Goal: Use online tool/utility: Use online tool/utility

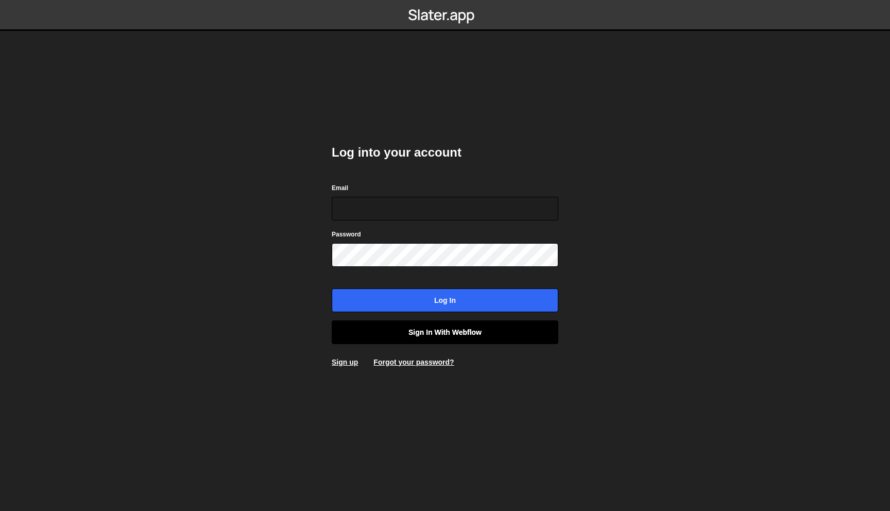
click at [383, 327] on link "Sign in with Webflow" at bounding box center [445, 333] width 227 height 24
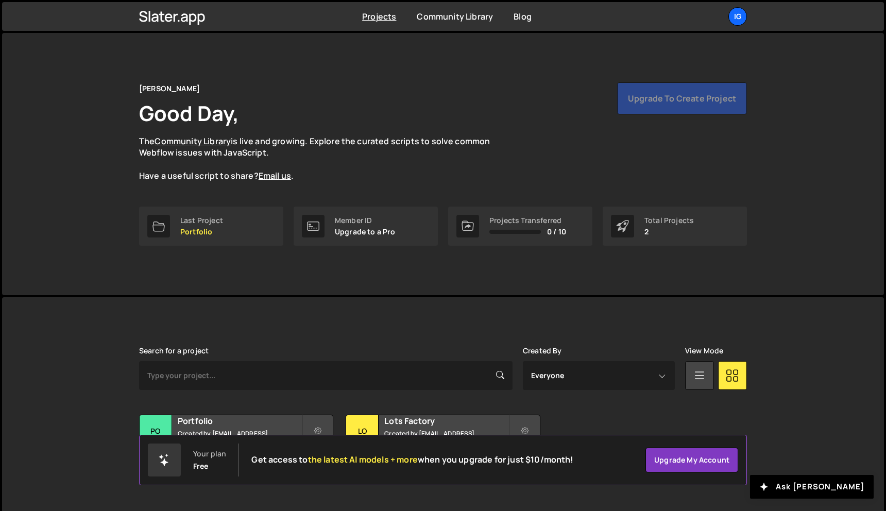
scroll to position [19, 0]
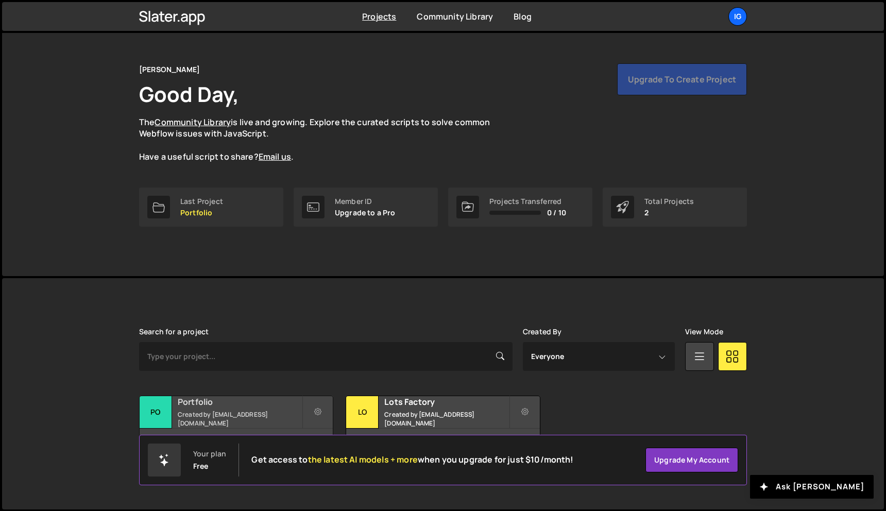
click at [284, 406] on h2 "Portfolio" at bounding box center [240, 401] width 124 height 11
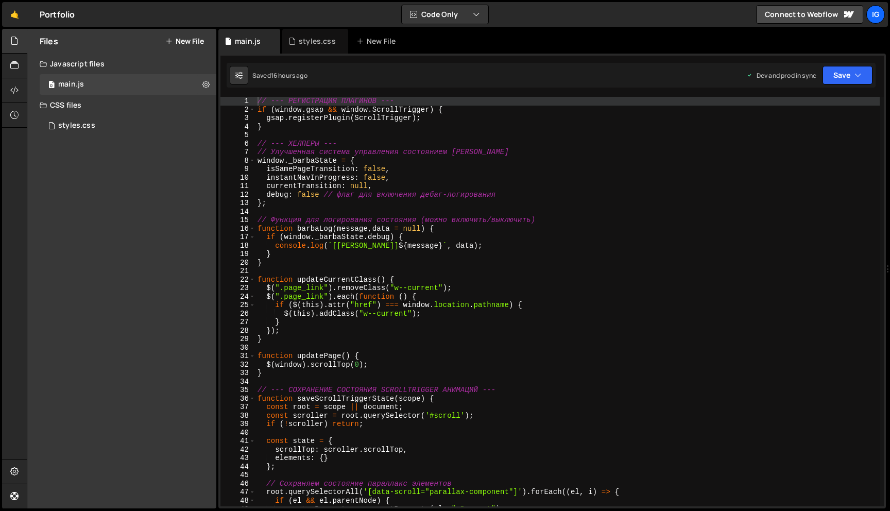
type textarea "};"
click at [501, 207] on div "// --- РЕГИСТРАЦИЯ ПЛАГИНОВ --- if ( window . gsap && window . ScrollTrigger ) …" at bounding box center [568, 310] width 625 height 427
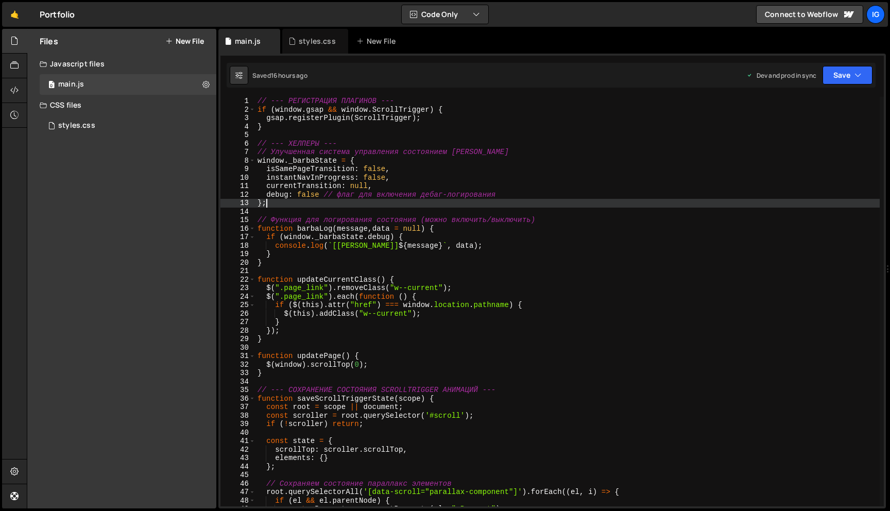
click at [350, 213] on div "// --- РЕГИСТРАЦИЯ ПЛАГИНОВ --- if ( window . gsap && window . ScrollTrigger ) …" at bounding box center [568, 310] width 625 height 427
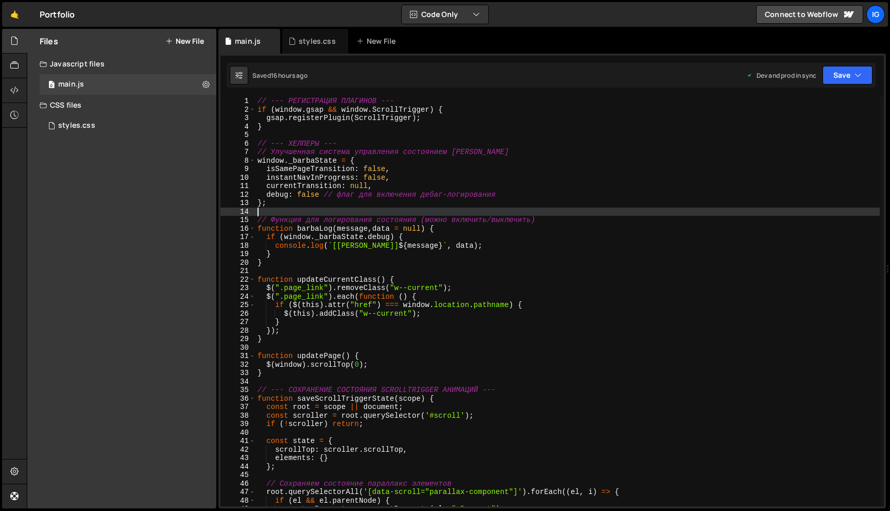
type textarea "}"
